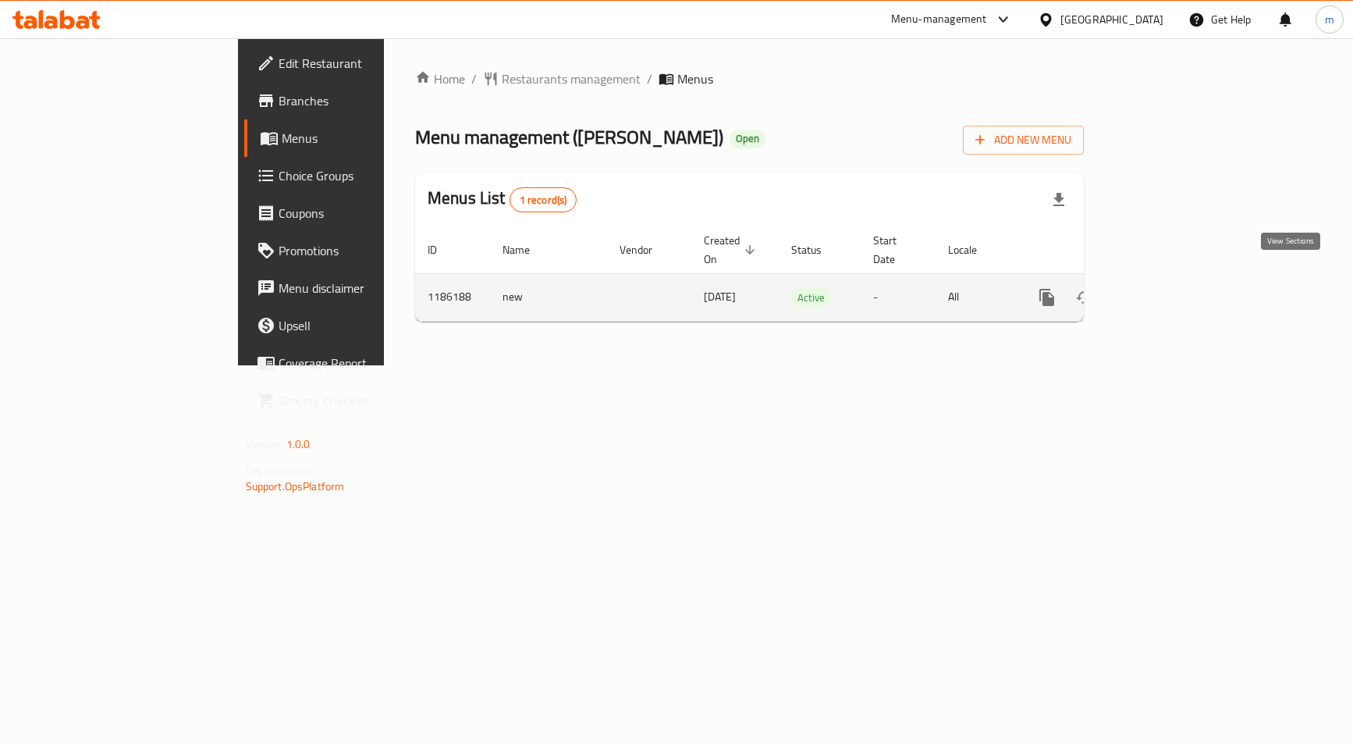
click at [1169, 288] on icon "enhanced table" at bounding box center [1159, 297] width 19 height 19
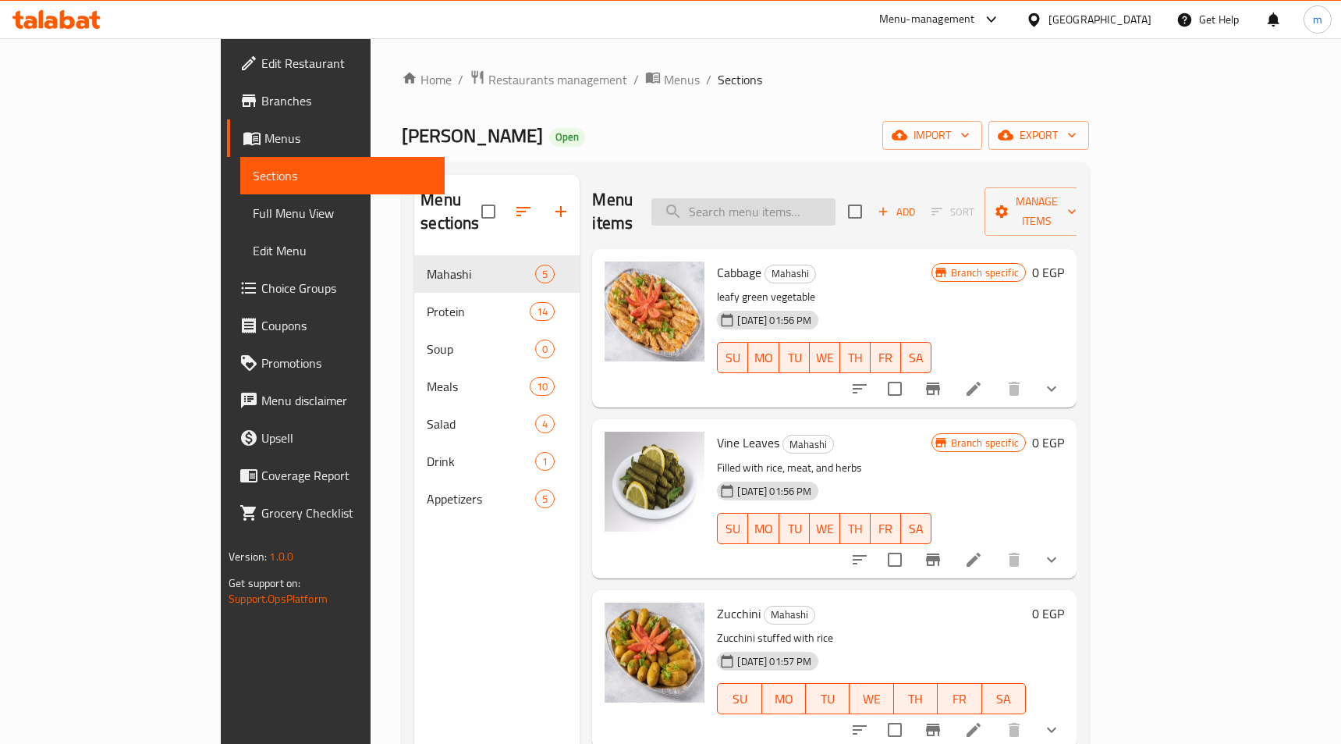
click at [805, 198] on input "search" at bounding box center [744, 211] width 184 height 27
paste input "Beef Steak – Grilled Or Charcoal-grilled"
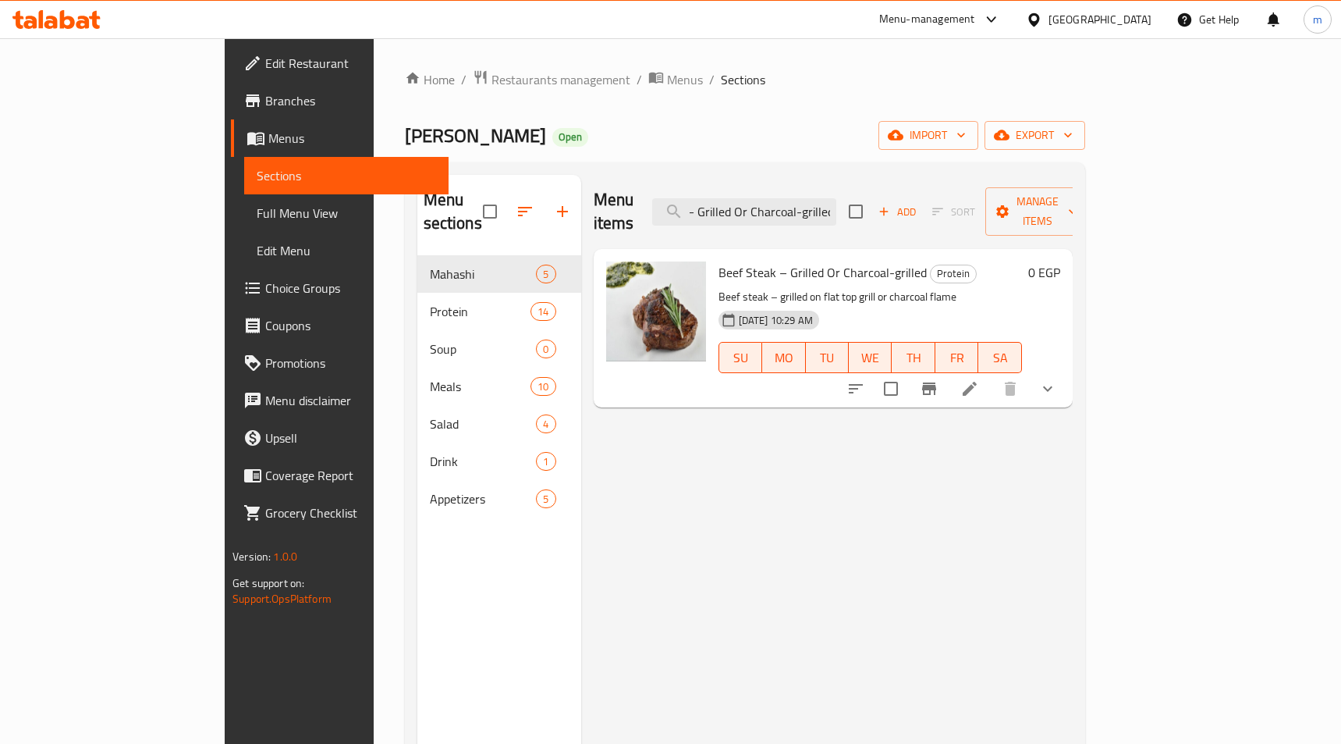
type input "Beef Steak – Grilled Or Charcoal-grilled"
click at [992, 376] on li at bounding box center [970, 389] width 44 height 28
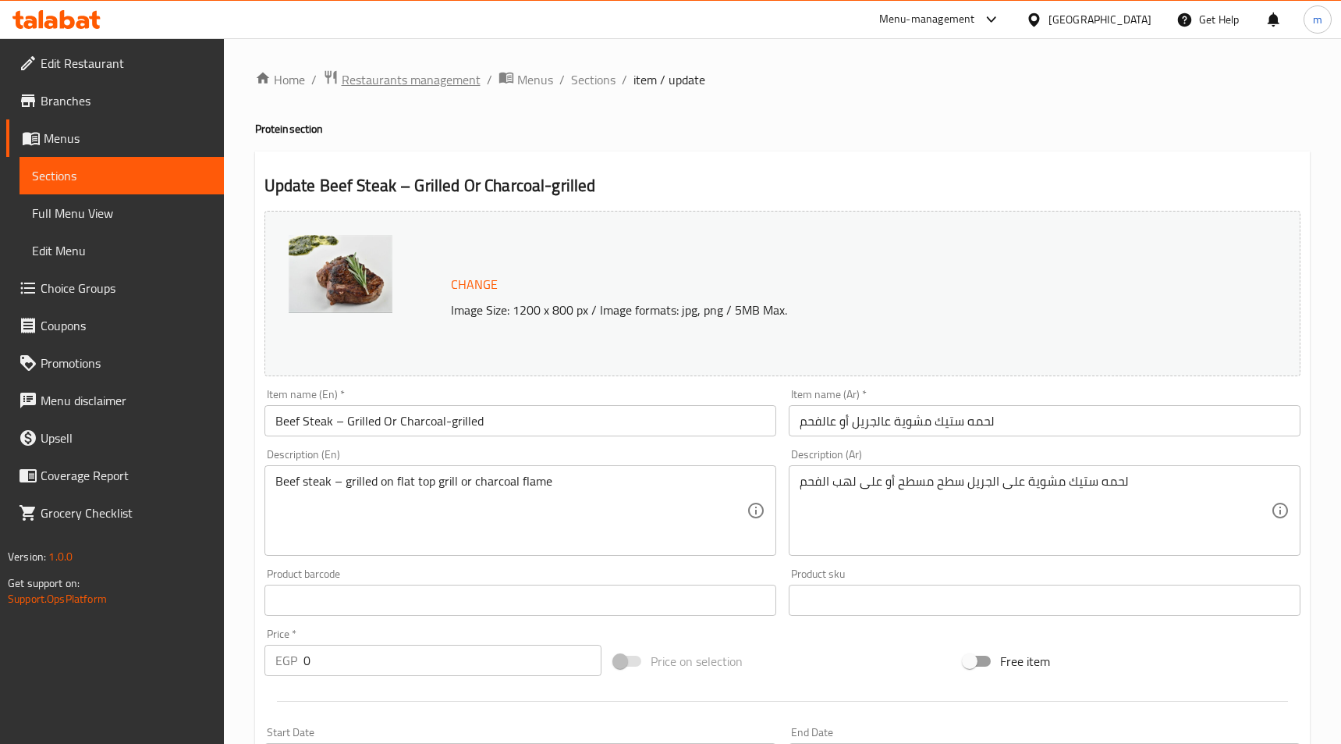
click at [385, 80] on span "Restaurants management" at bounding box center [411, 79] width 139 height 19
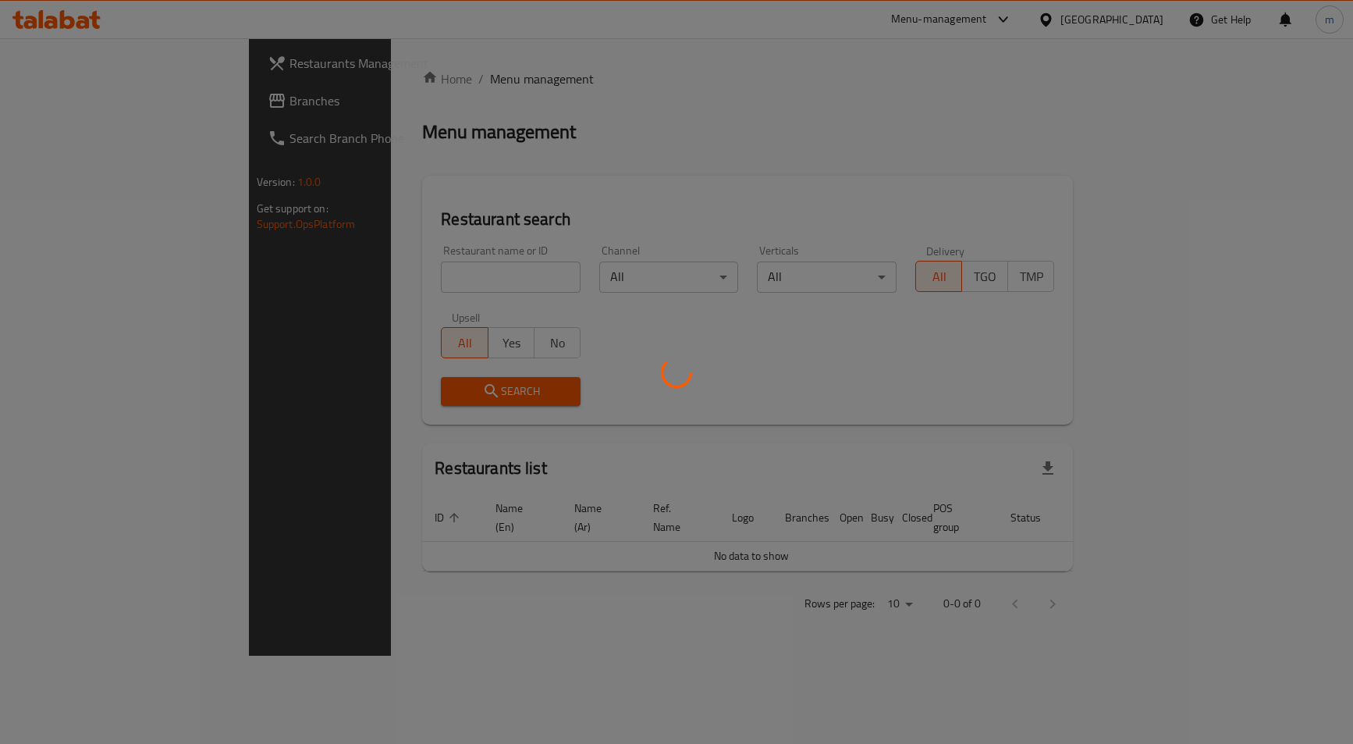
click at [81, 101] on div at bounding box center [676, 372] width 1353 height 744
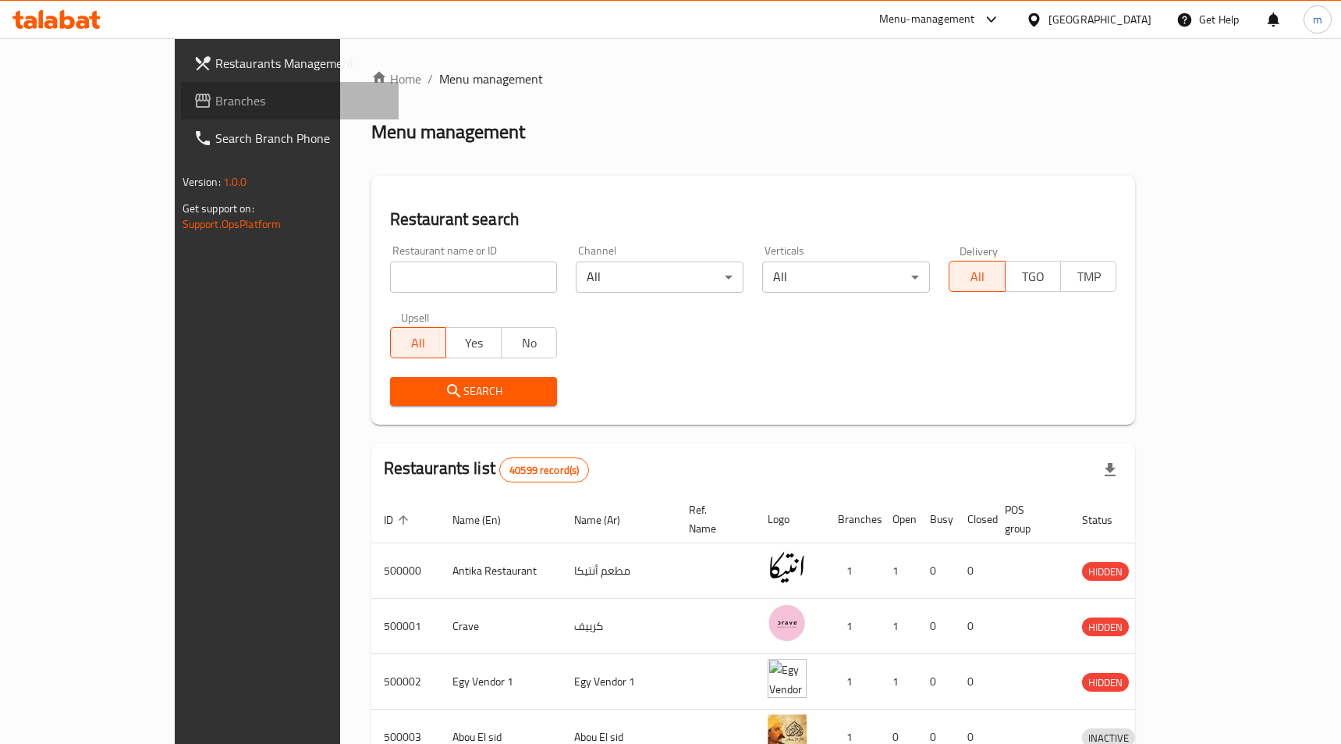
click at [215, 101] on span "Branches" at bounding box center [300, 100] width 171 height 19
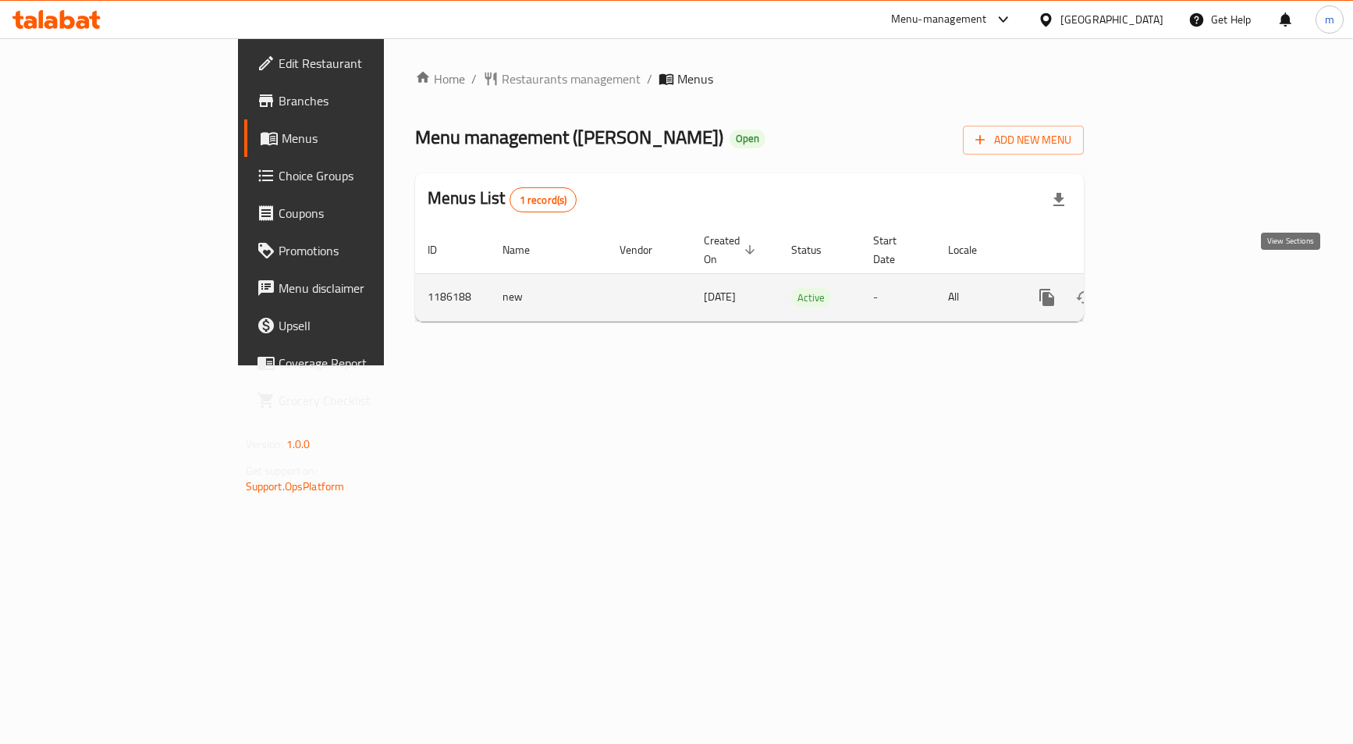
click at [1169, 288] on icon "enhanced table" at bounding box center [1159, 297] width 19 height 19
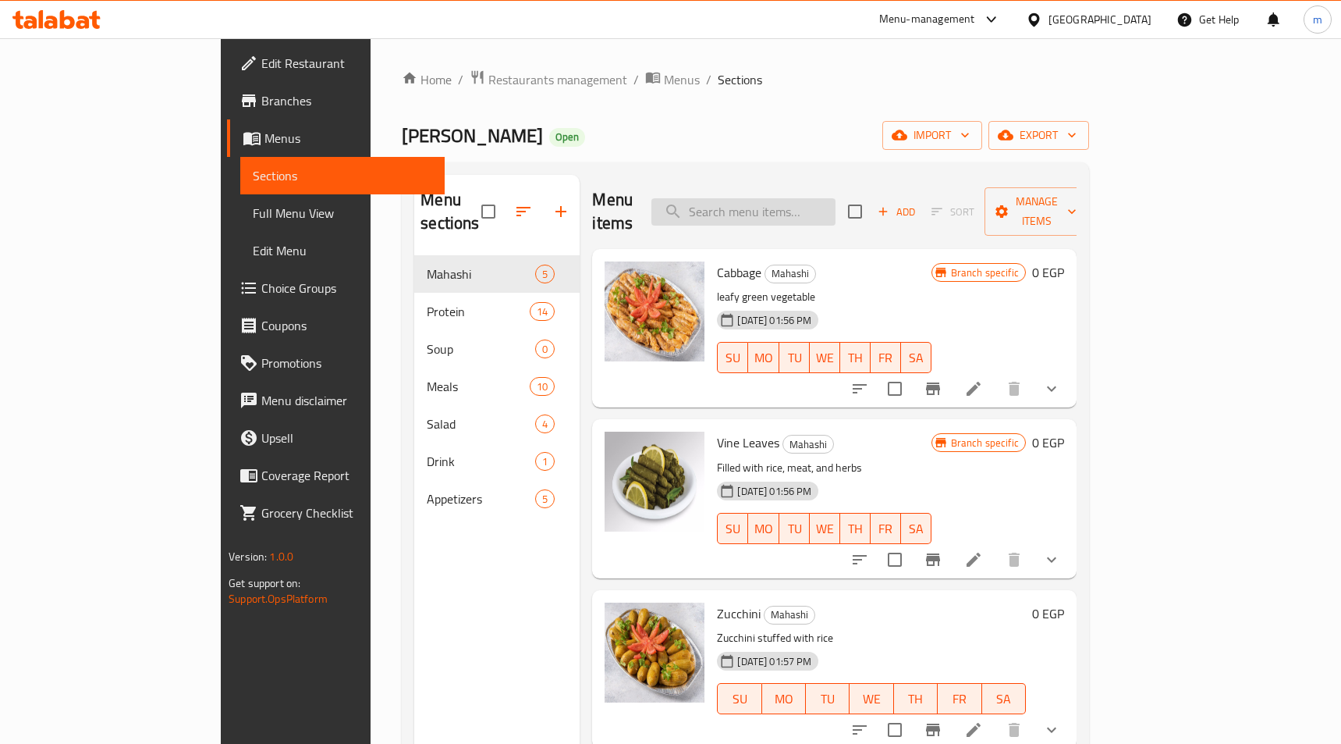
click at [779, 198] on input "search" at bounding box center [744, 211] width 184 height 27
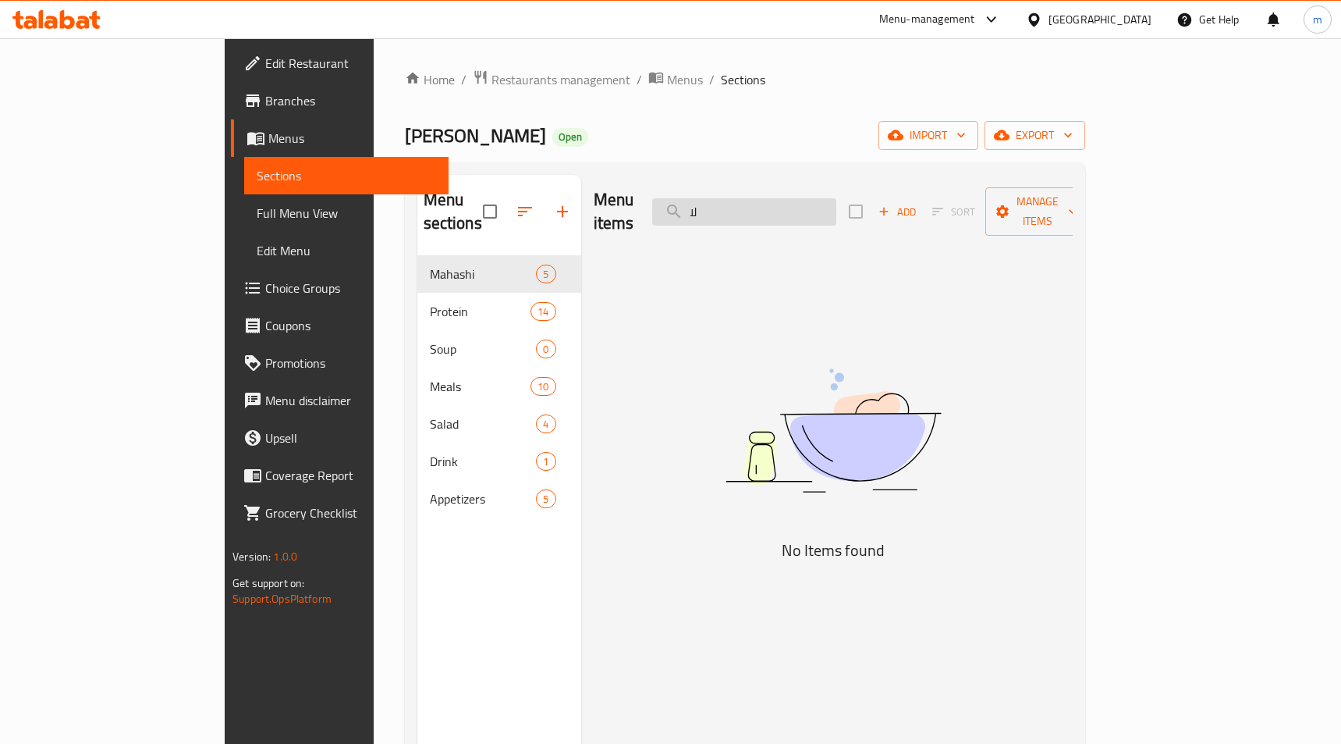
type input "ل"
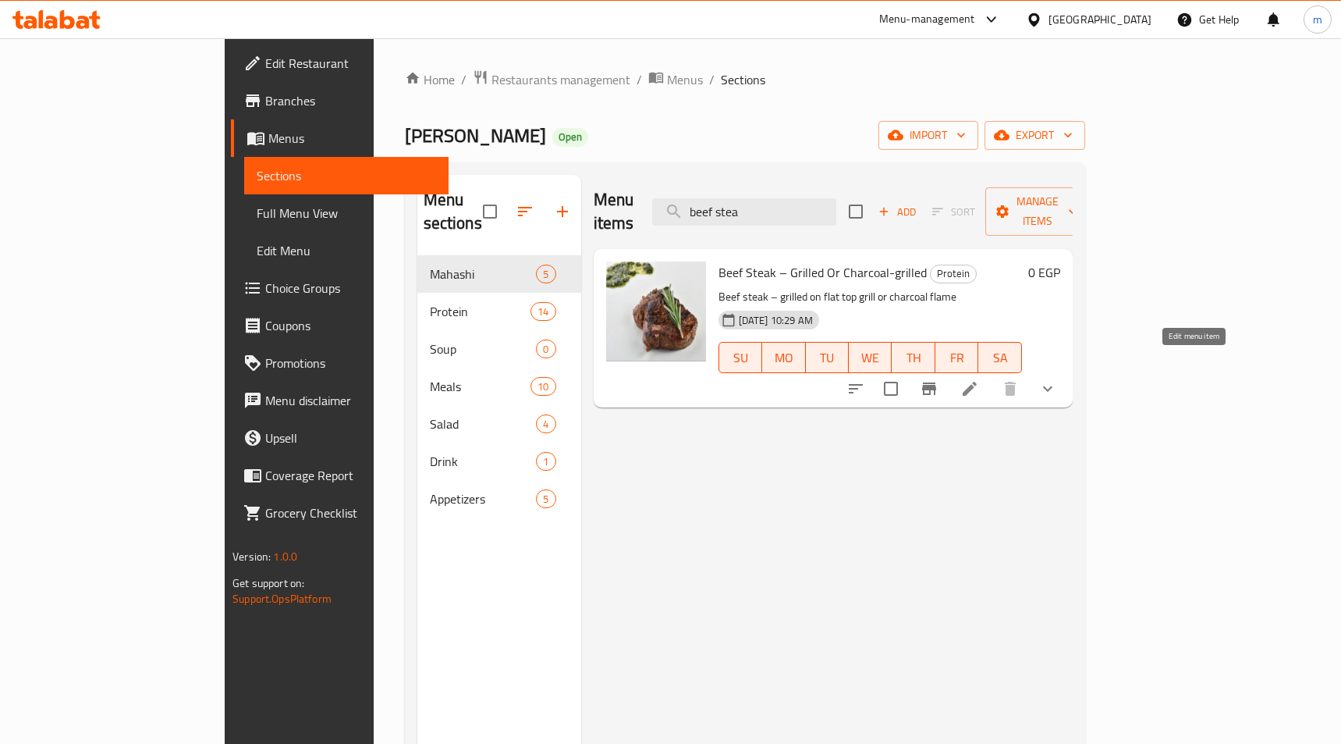
type input "beef stea"
click at [977, 382] on icon at bounding box center [970, 389] width 14 height 14
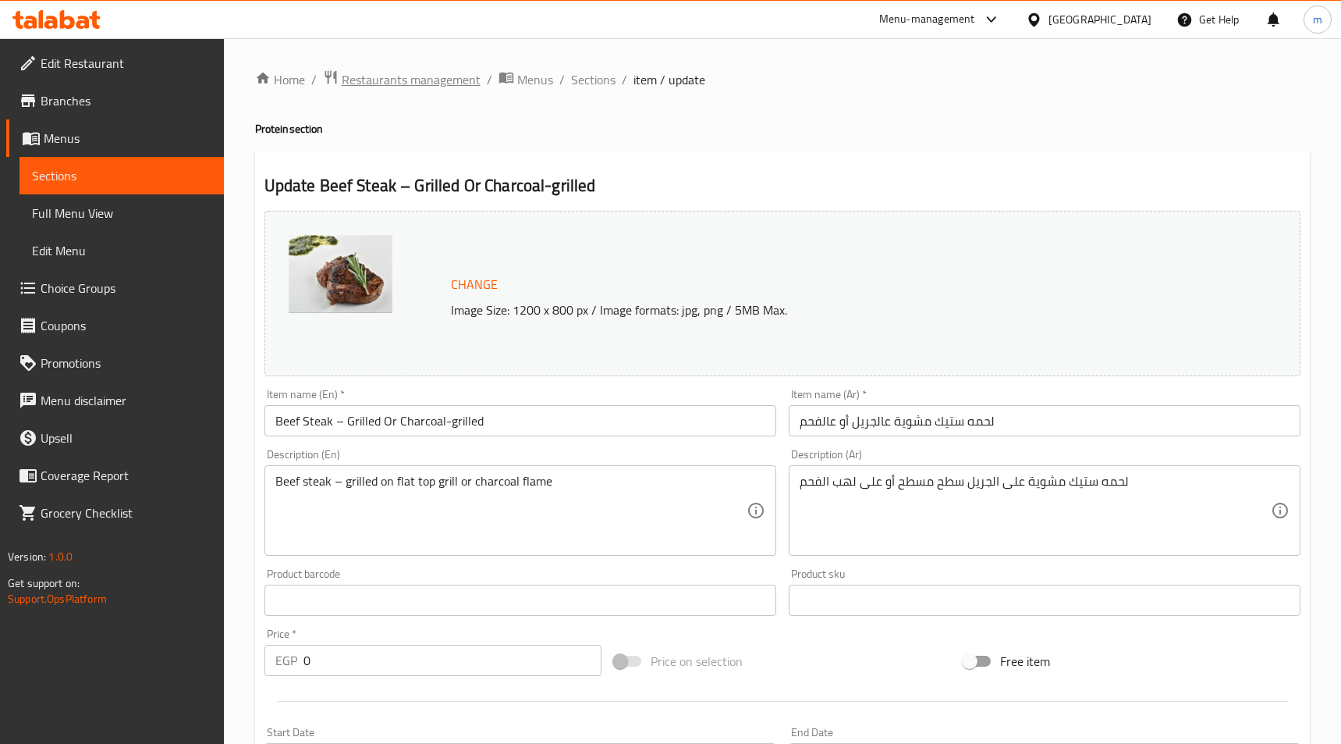
click at [385, 71] on span "Restaurants management" at bounding box center [411, 79] width 139 height 19
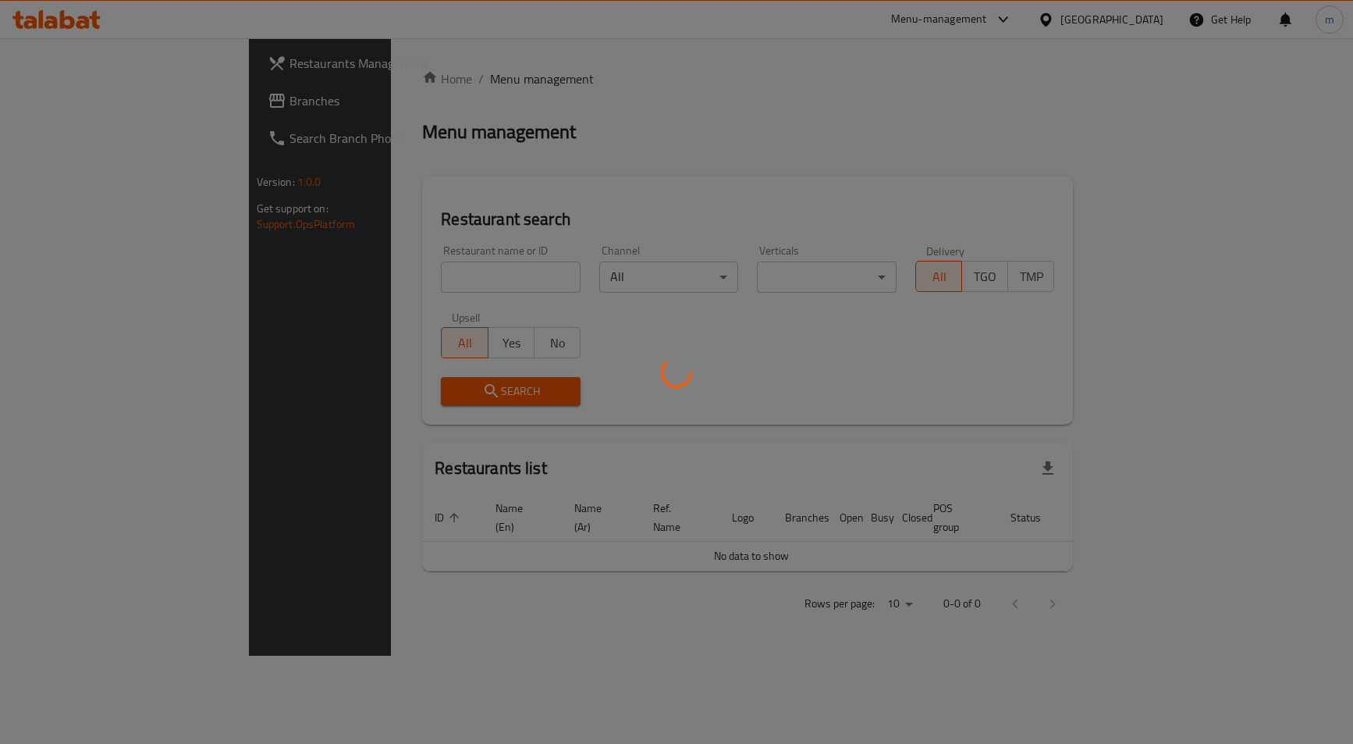
click at [16, 112] on div at bounding box center [676, 372] width 1353 height 744
click at [30, 100] on div at bounding box center [676, 372] width 1353 height 744
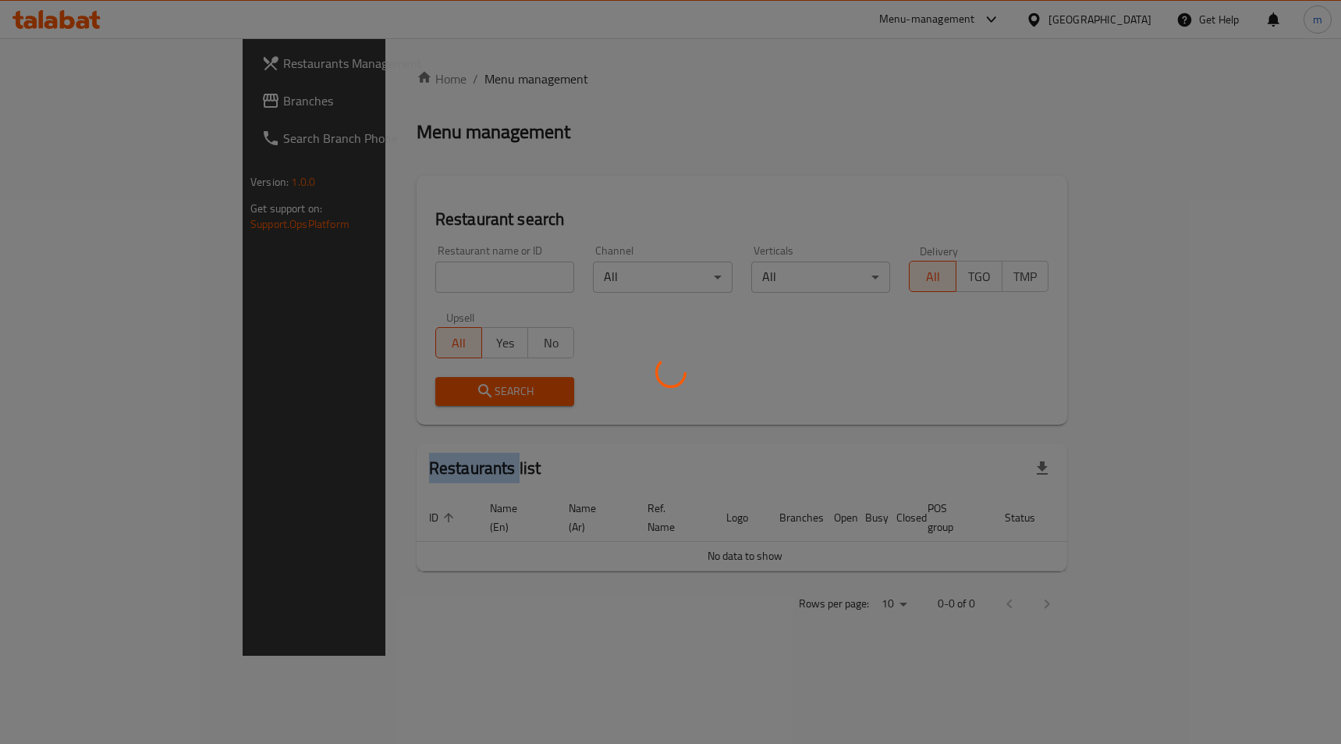
click at [30, 100] on div at bounding box center [670, 372] width 1341 height 744
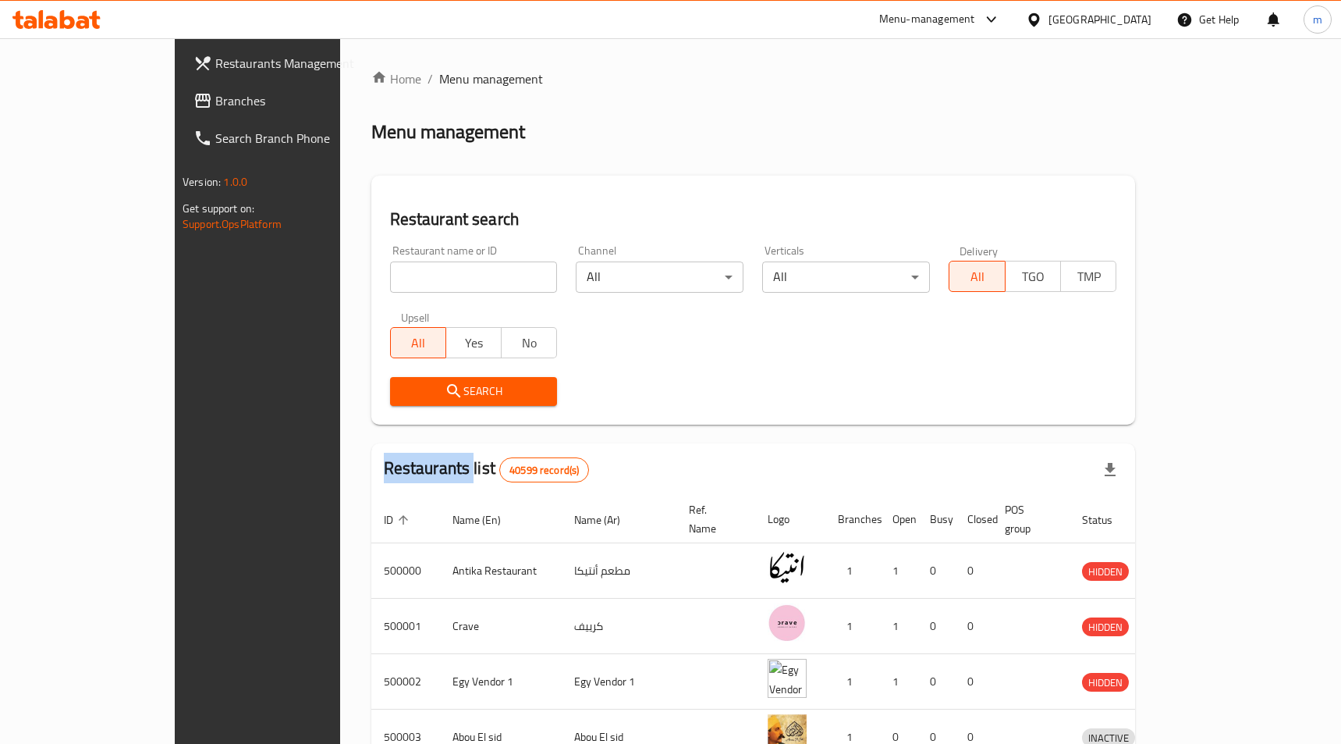
click at [195, 100] on icon at bounding box center [203, 101] width 16 height 14
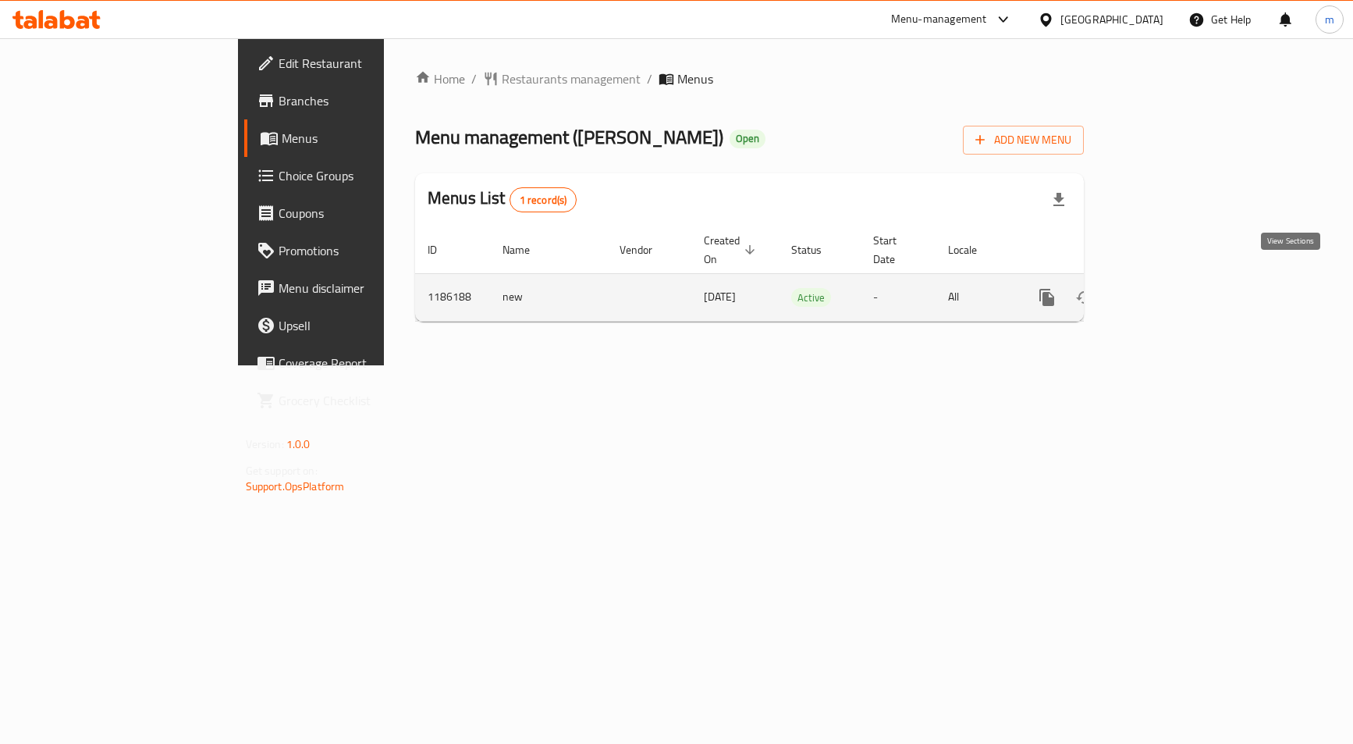
click at [1169, 288] on icon "enhanced table" at bounding box center [1159, 297] width 19 height 19
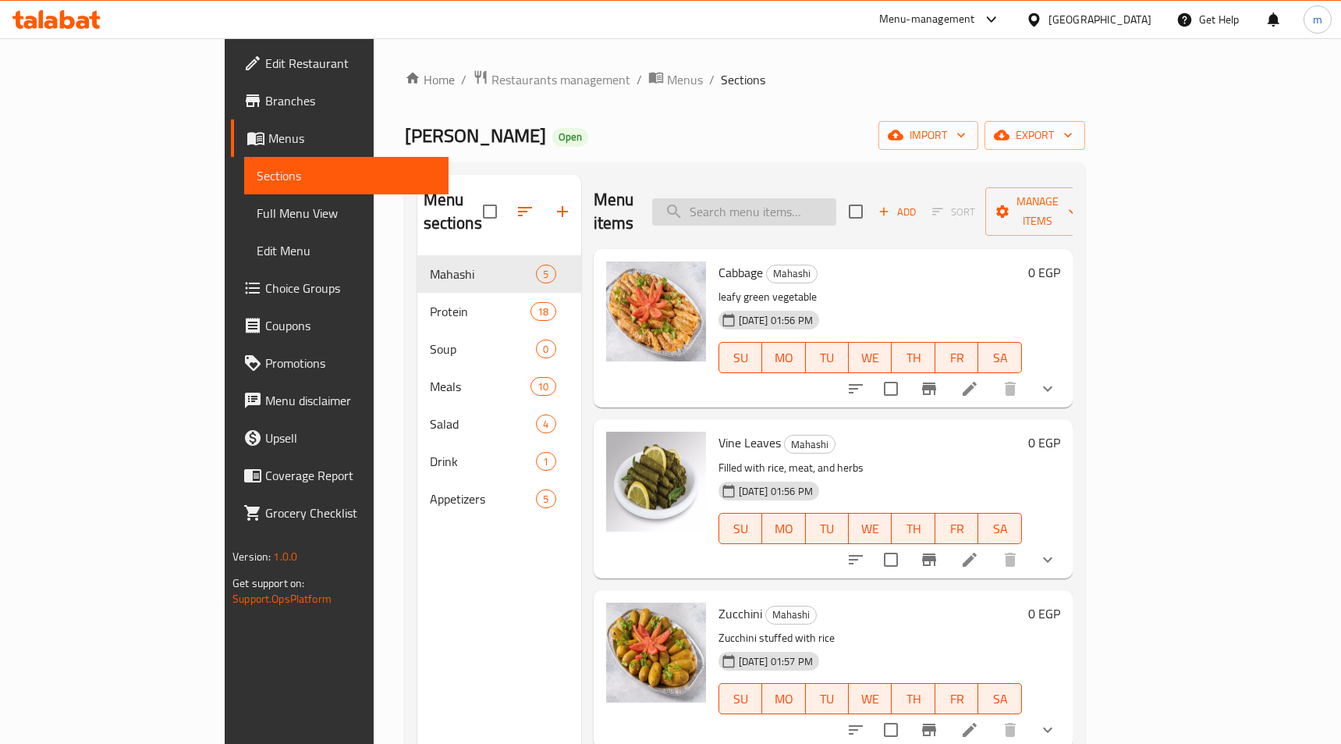
click at [807, 209] on input "search" at bounding box center [744, 211] width 184 height 27
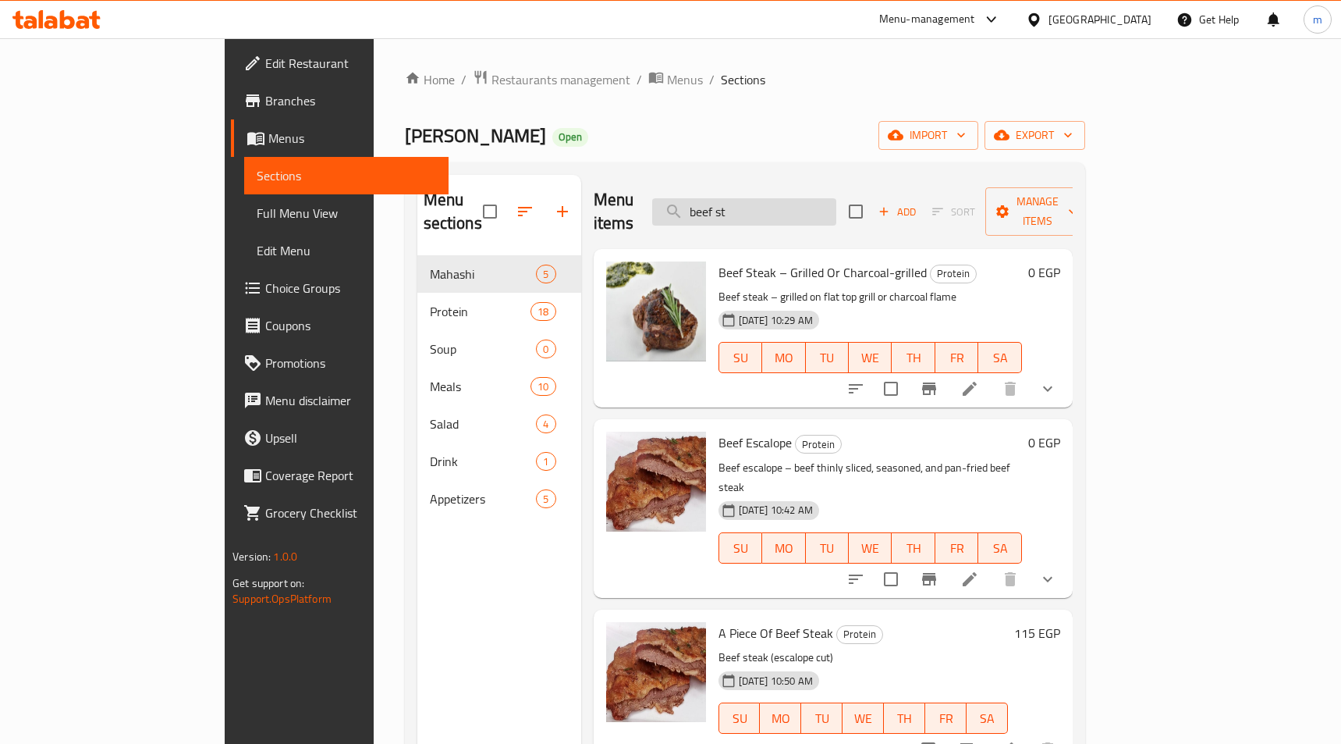
click at [836, 198] on input "beef st" at bounding box center [744, 211] width 184 height 27
type input "b"
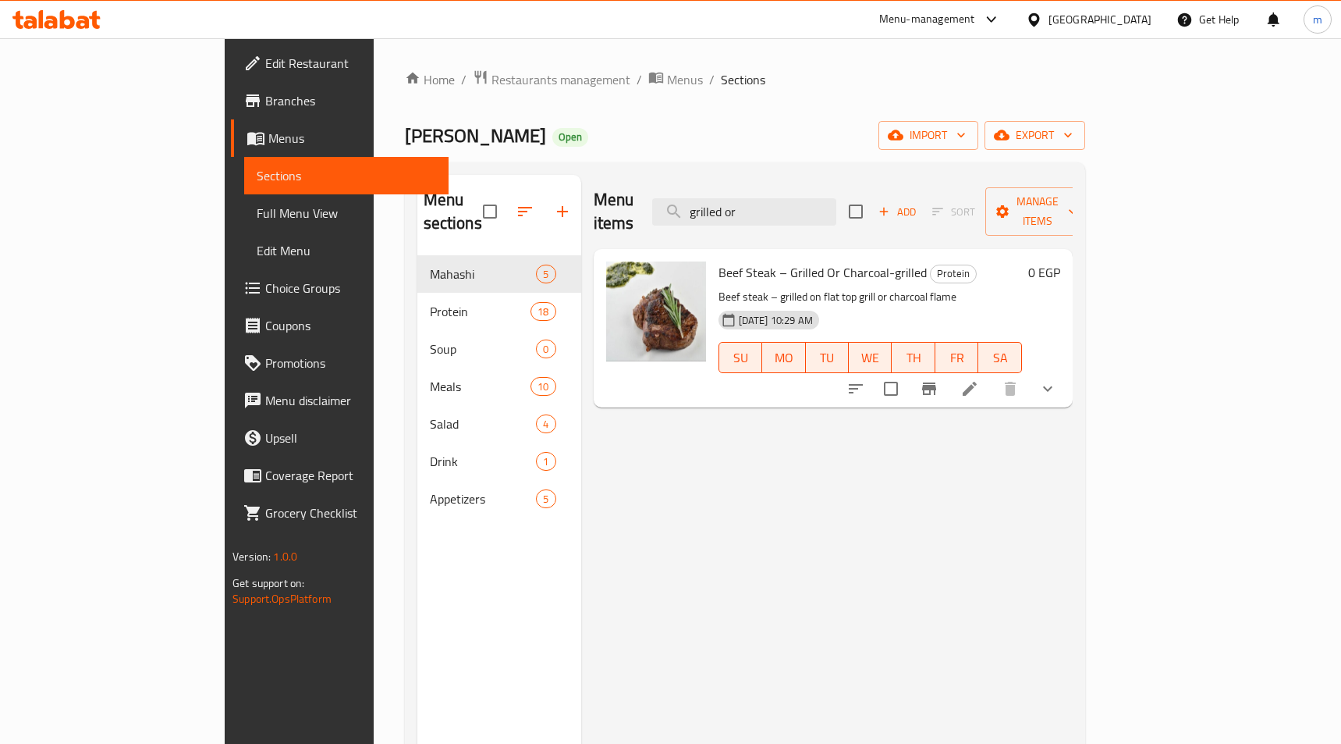
type input "grilled or"
click at [979, 379] on icon at bounding box center [970, 388] width 19 height 19
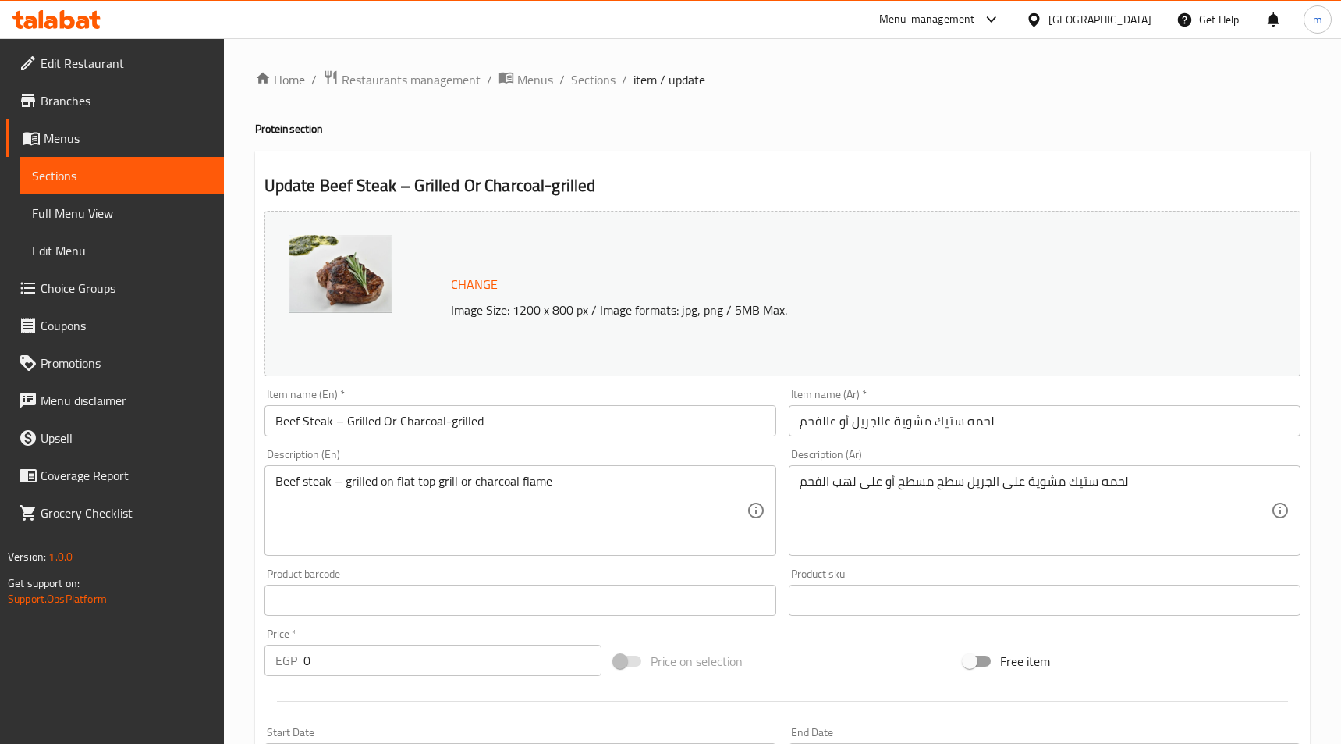
click at [840, 175] on h2 "Update Beef Steak – Grilled Or Charcoal-grilled" at bounding box center [783, 185] width 1036 height 23
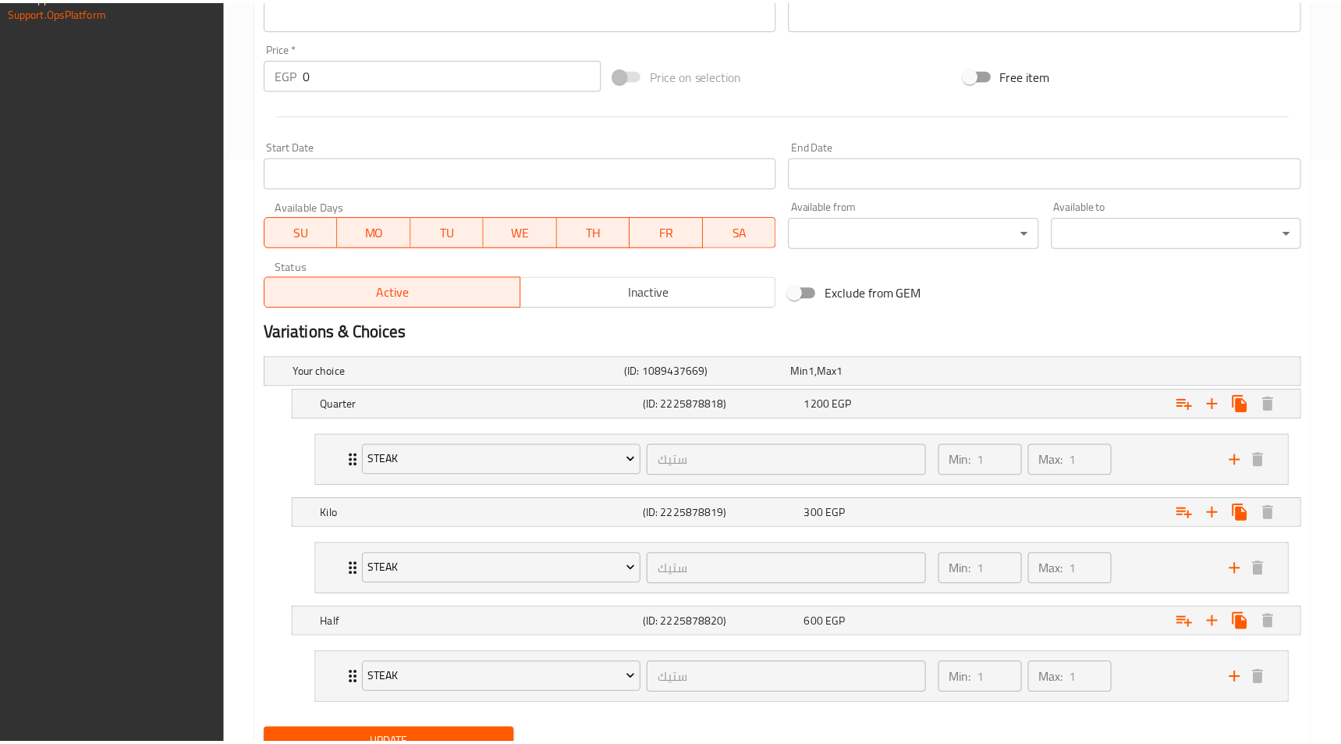
scroll to position [654, 0]
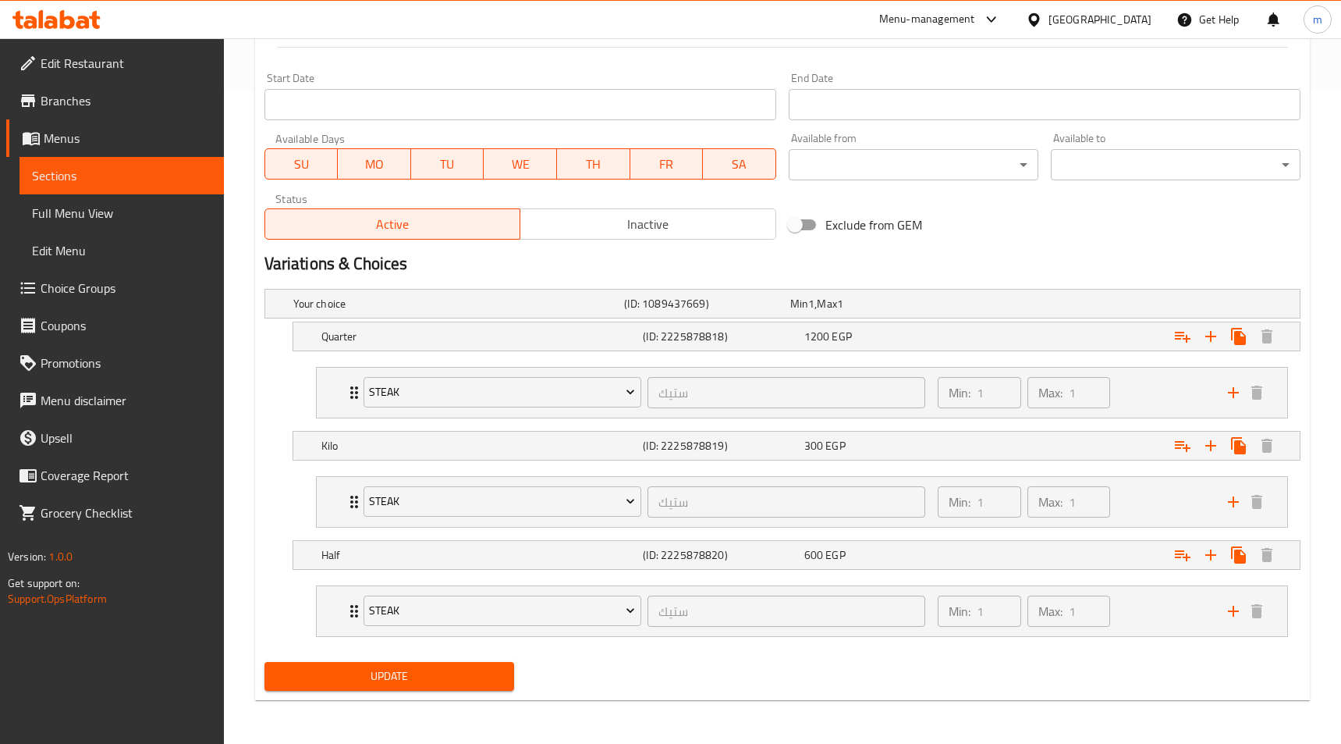
click at [673, 260] on h2 "Variations & Choices" at bounding box center [783, 263] width 1036 height 23
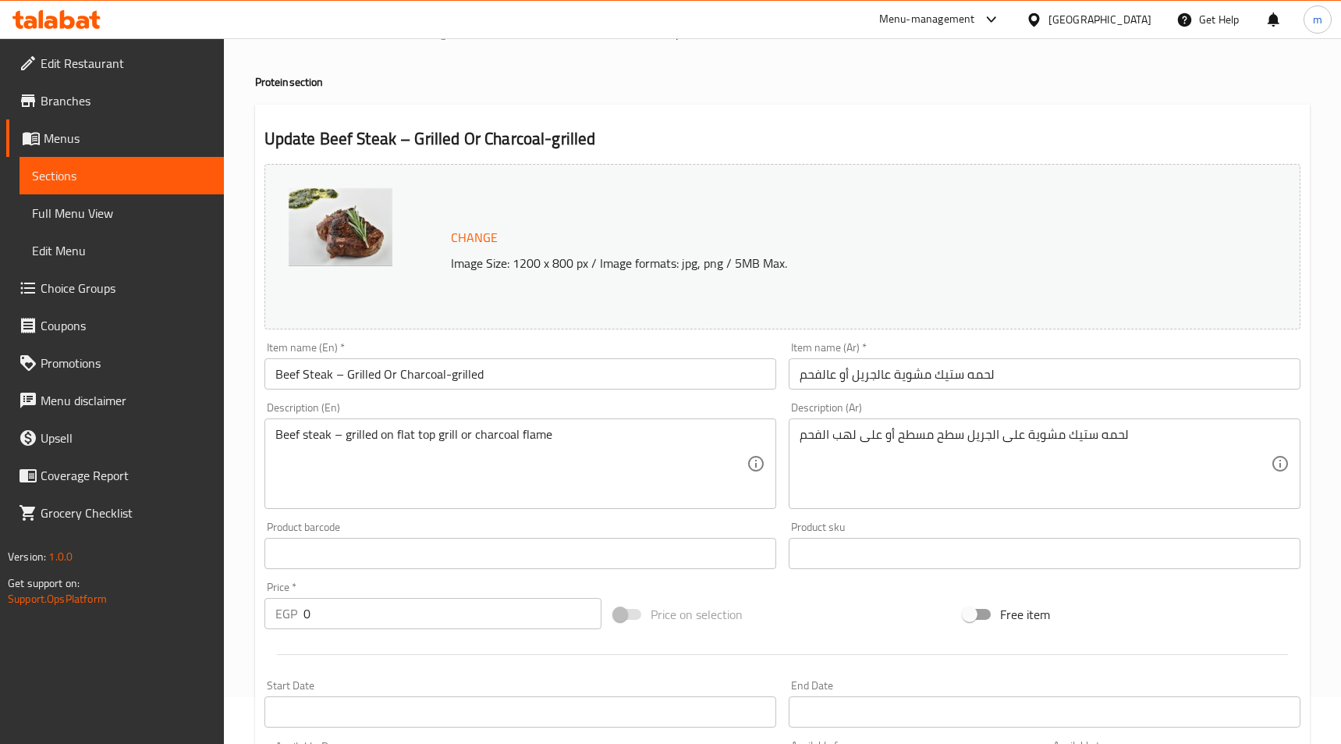
scroll to position [0, 0]
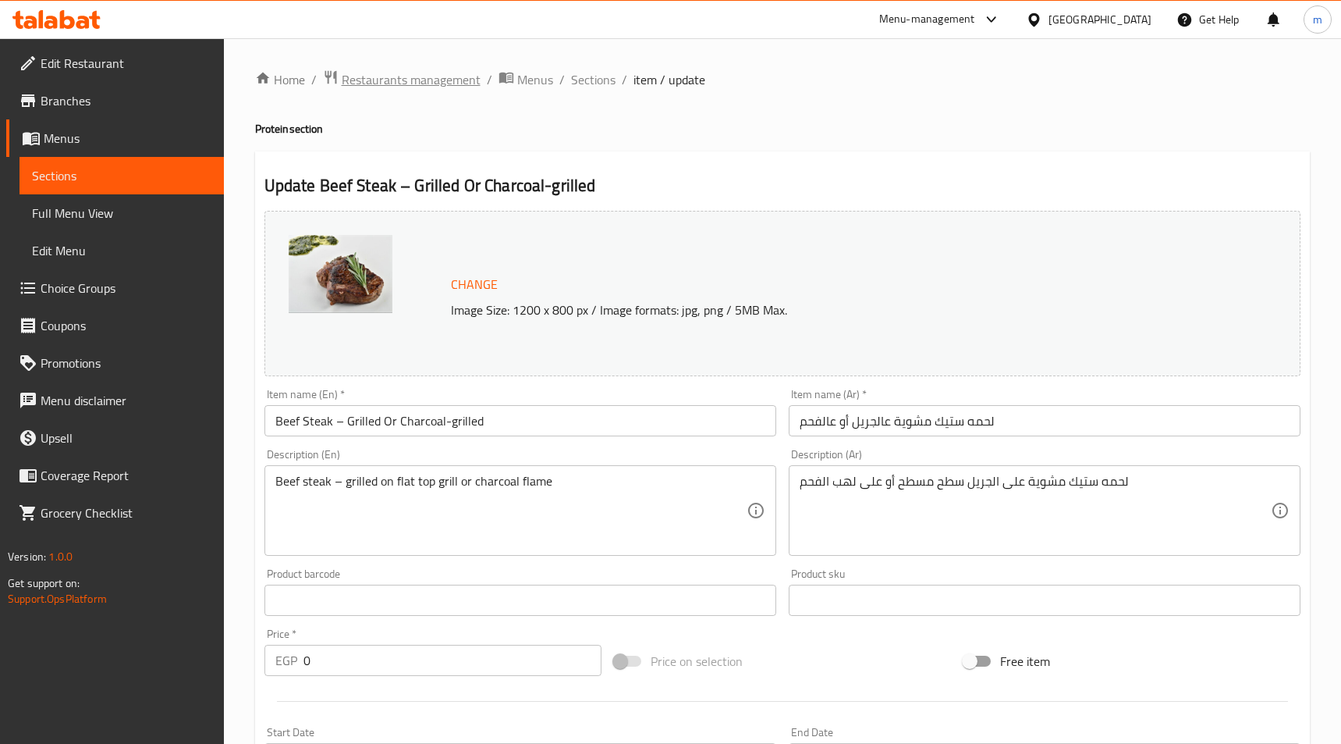
click at [344, 88] on span "Restaurants management" at bounding box center [411, 79] width 139 height 19
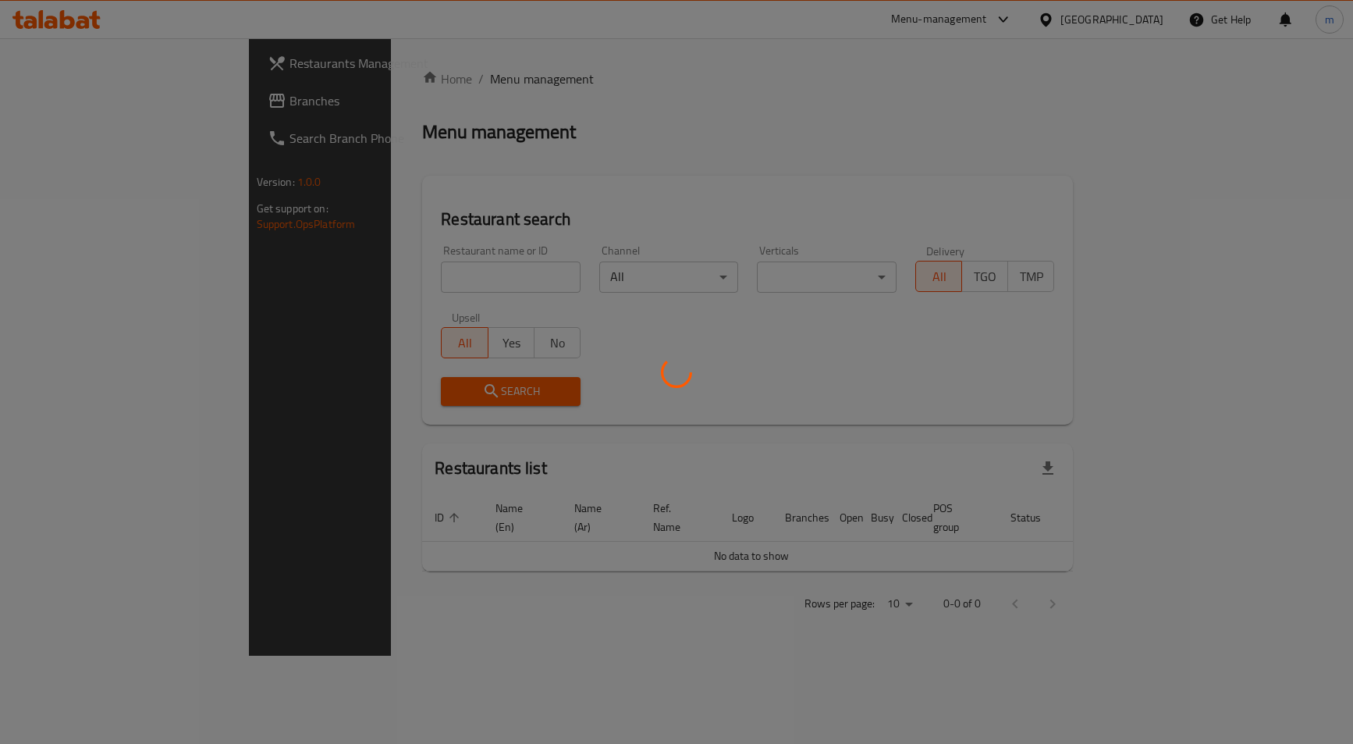
click at [78, 105] on div at bounding box center [676, 372] width 1353 height 744
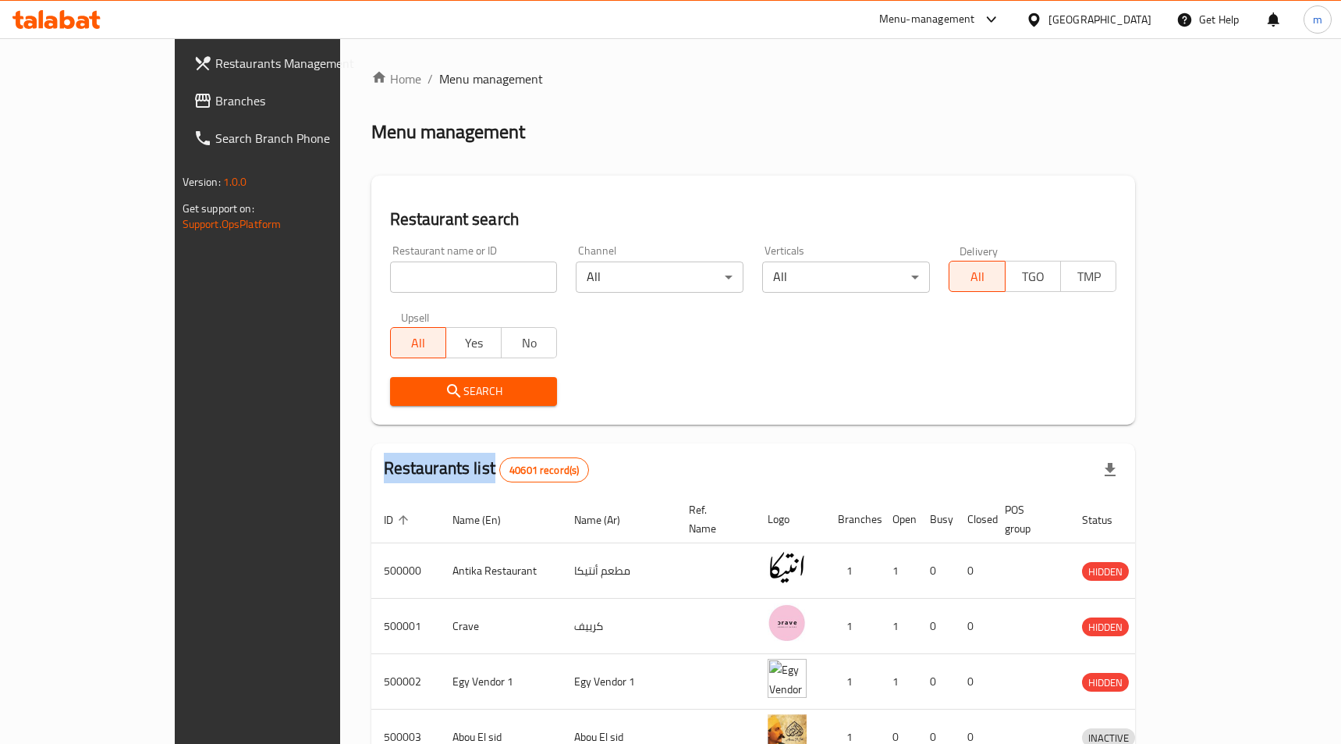
click at [215, 105] on span "Branches" at bounding box center [300, 100] width 171 height 19
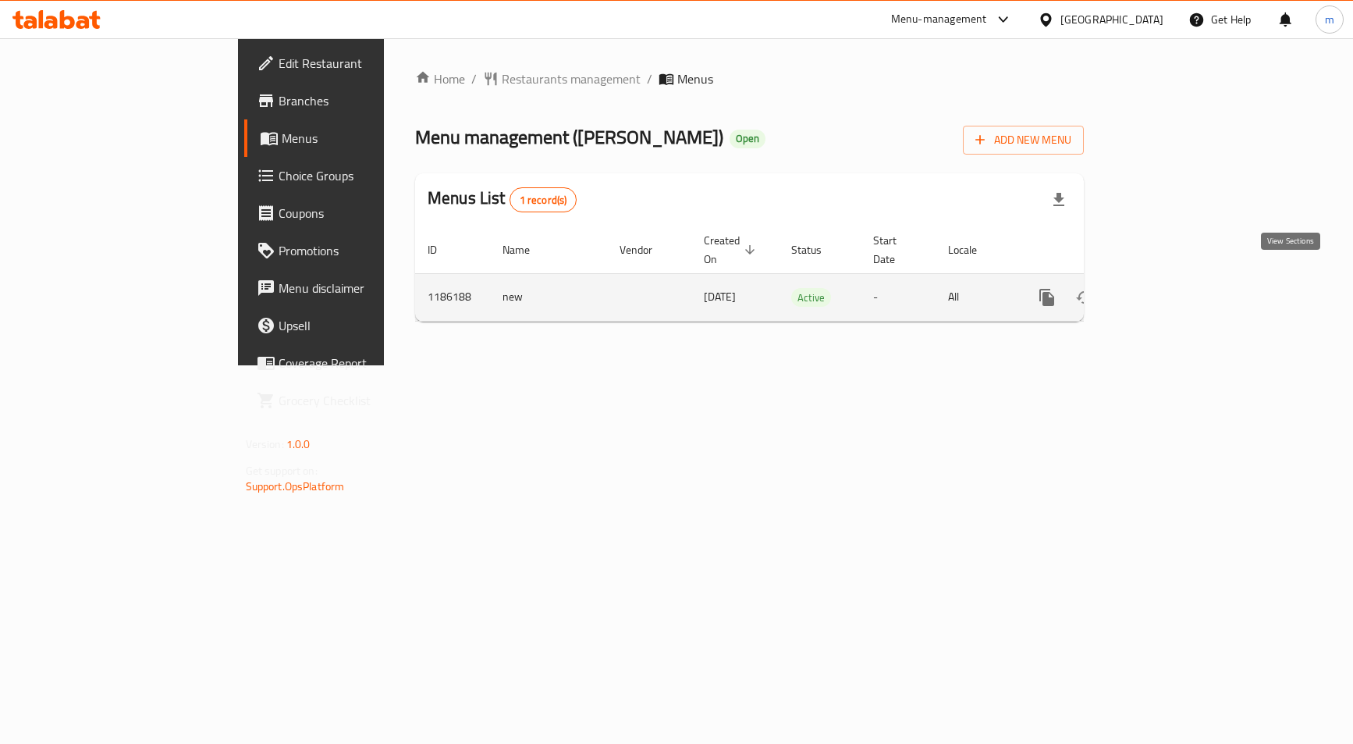
click at [1167, 290] on icon "enhanced table" at bounding box center [1159, 297] width 14 height 14
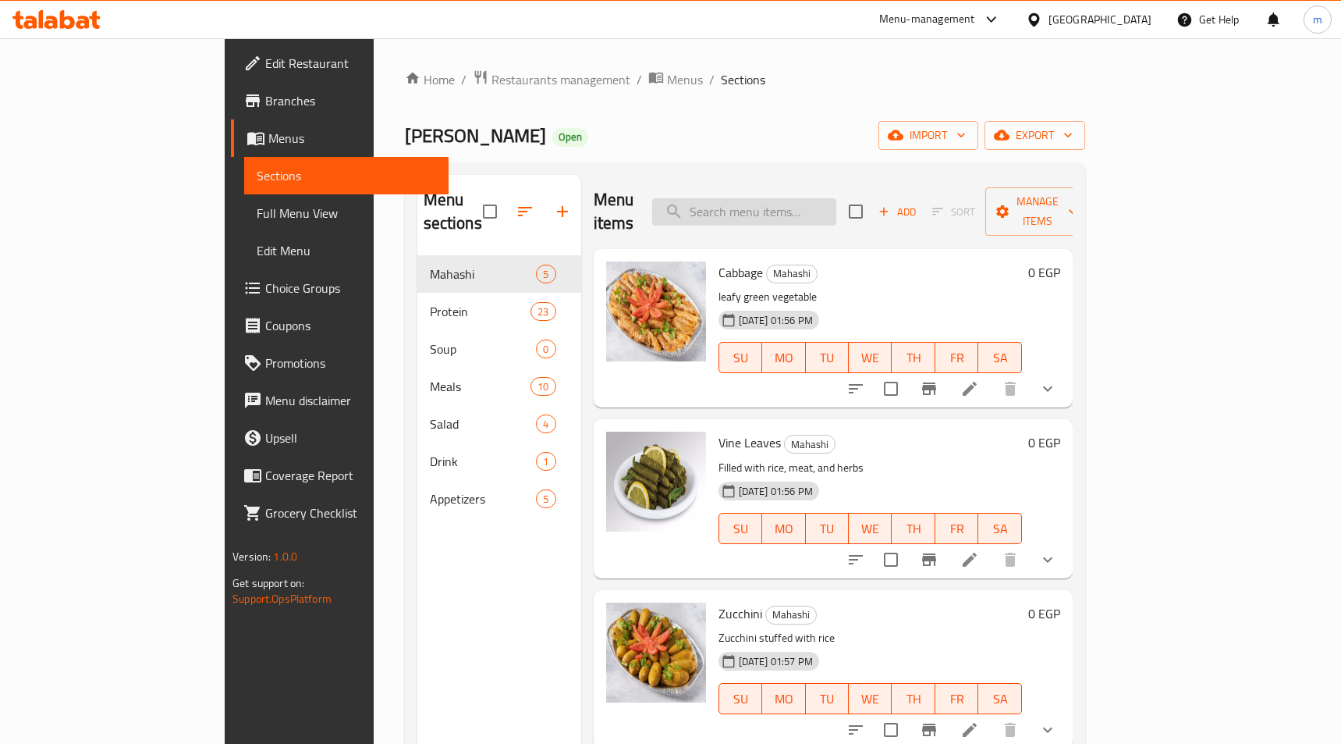
click at [809, 208] on input "search" at bounding box center [744, 211] width 184 height 27
paste input "Beef Escalope"
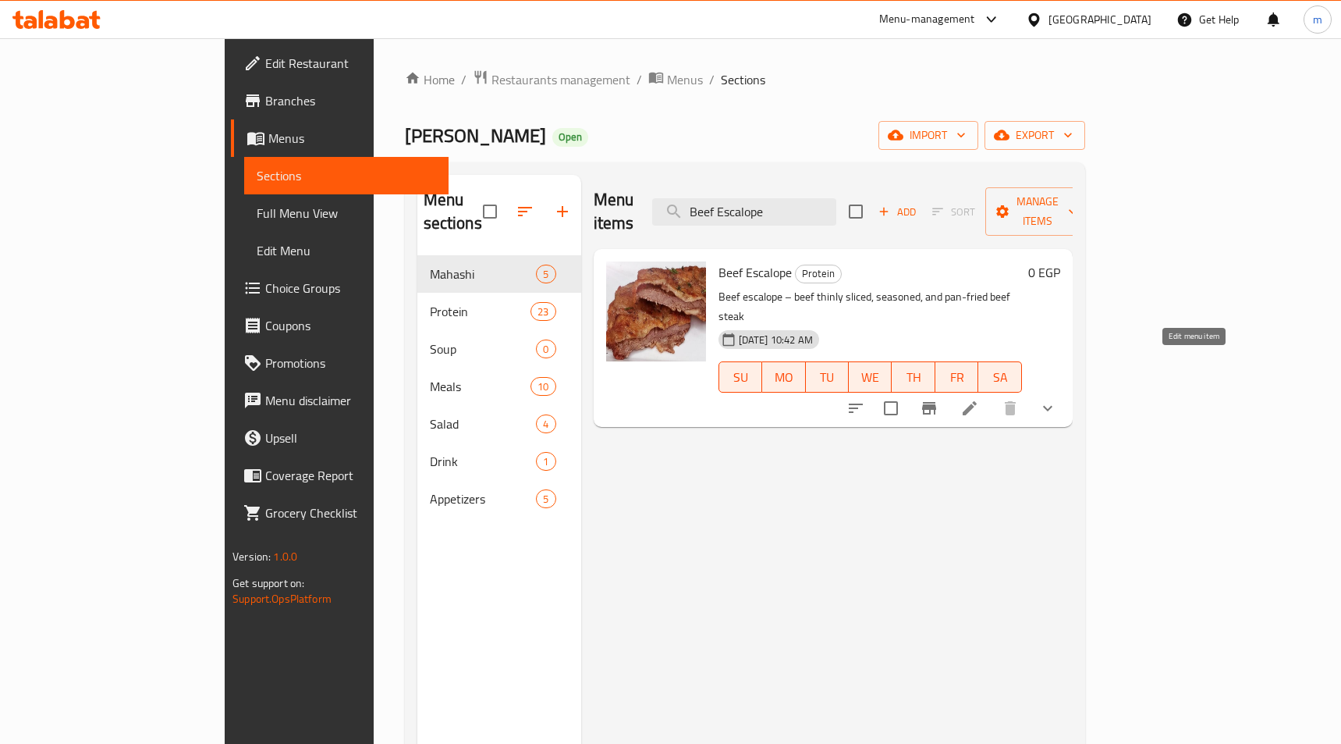
type input "Beef Escalope"
click at [979, 399] on icon at bounding box center [970, 408] width 19 height 19
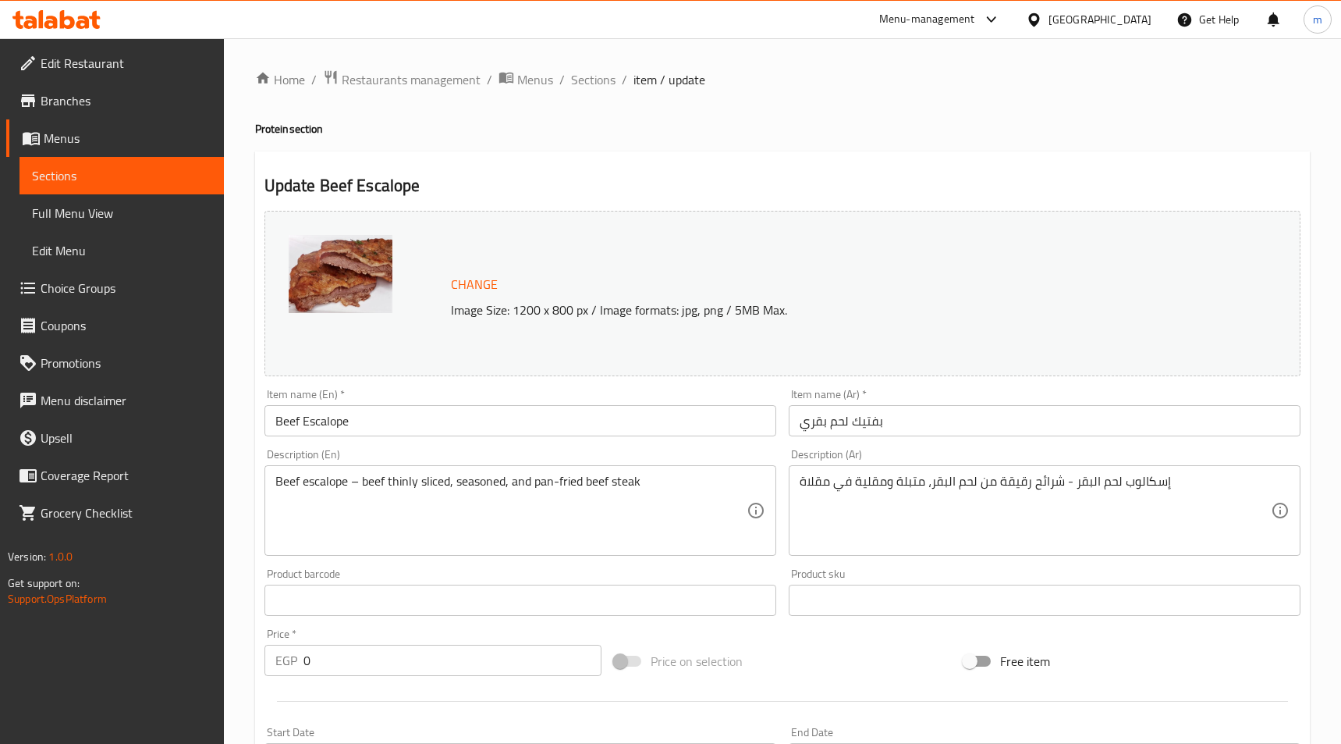
click at [471, 170] on div "Update Beef Escalope Change Image Size: 1200 x 800 px / Image formats: jpg, png…" at bounding box center [782, 656] width 1055 height 1010
click at [403, 83] on span "Restaurants management" at bounding box center [411, 79] width 139 height 19
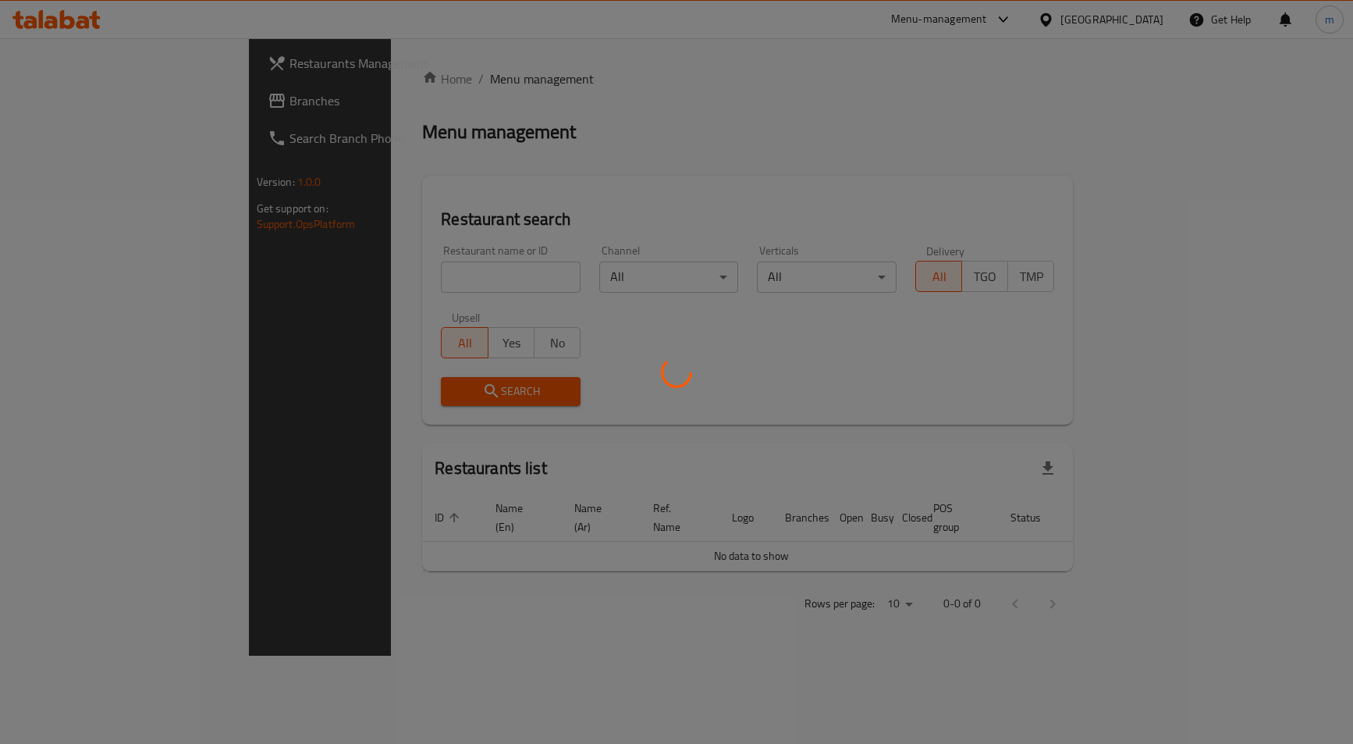
click at [61, 112] on div at bounding box center [676, 372] width 1353 height 744
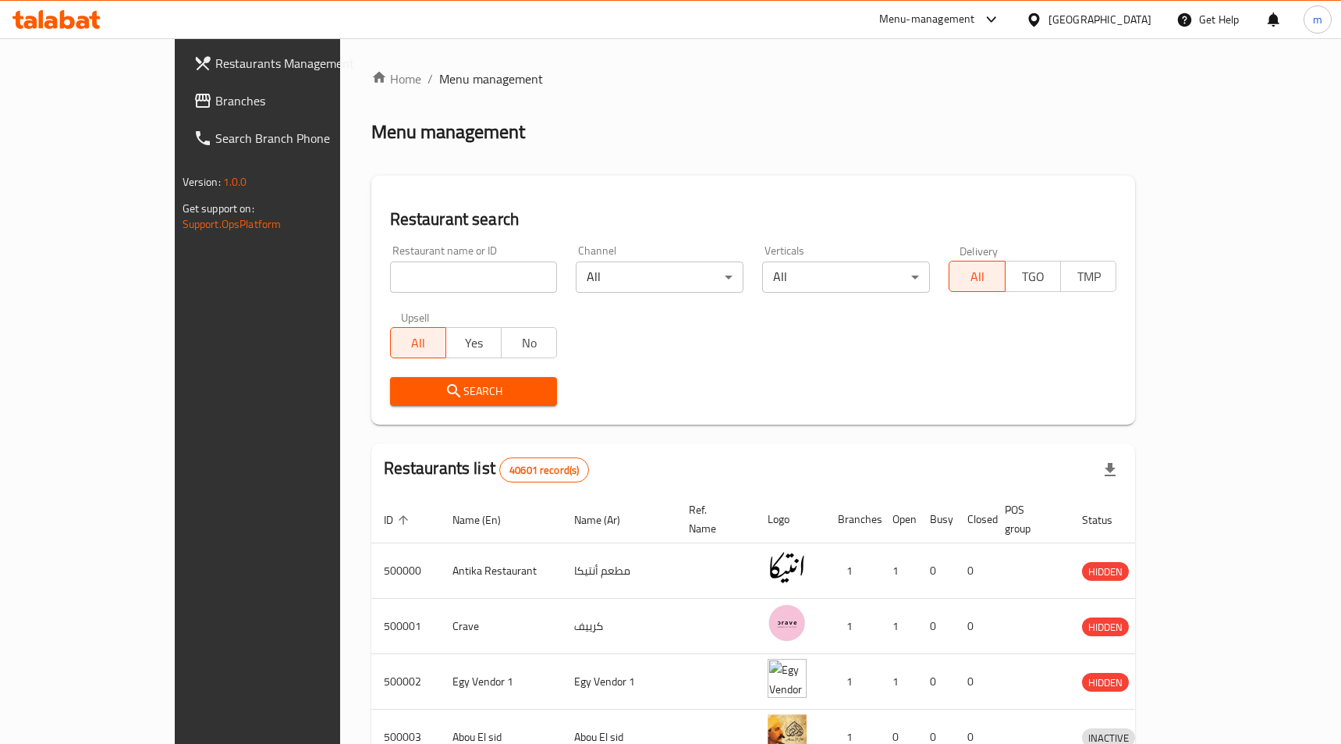
click at [215, 110] on span "Branches" at bounding box center [300, 100] width 171 height 19
